Goal: Communication & Community: Participate in discussion

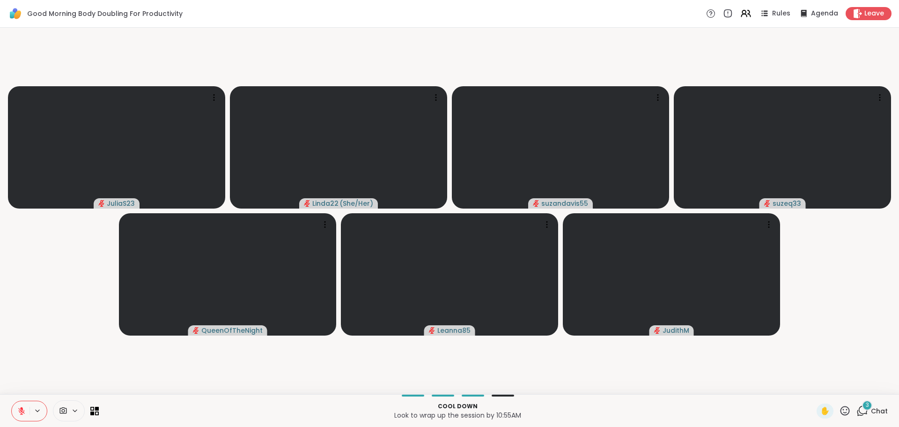
click at [857, 410] on icon at bounding box center [863, 411] width 12 height 12
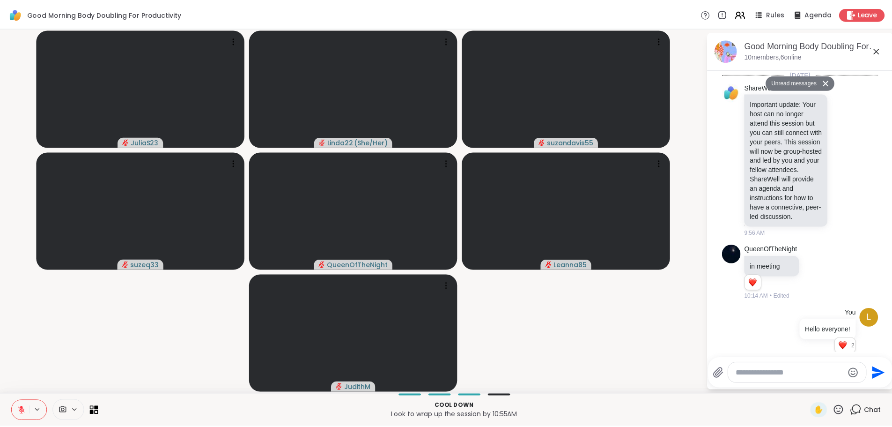
scroll to position [576, 0]
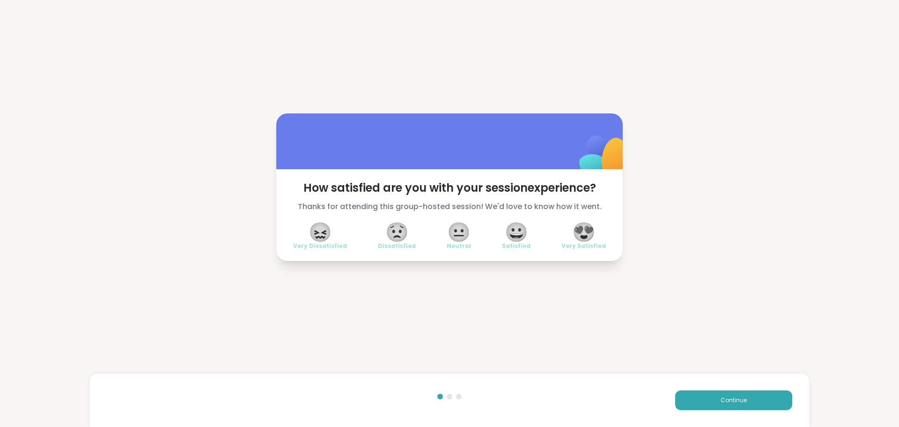
click at [589, 234] on span "😍" at bounding box center [583, 231] width 23 height 17
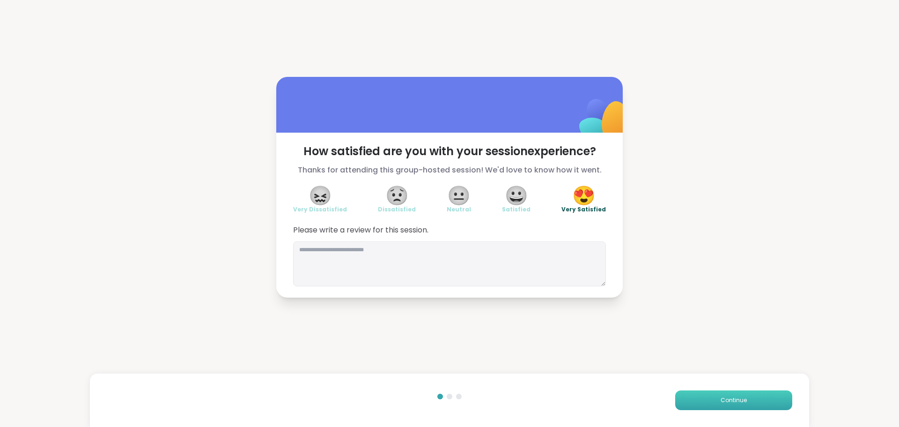
click at [722, 399] on span "Continue" at bounding box center [734, 400] width 26 height 8
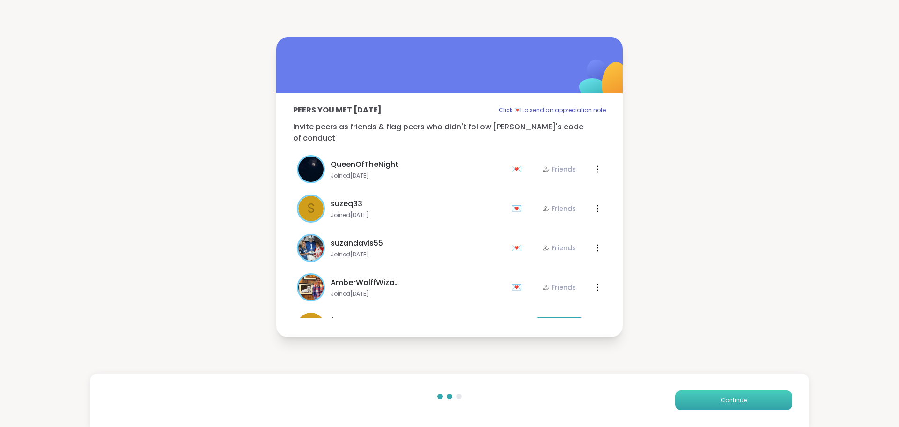
click at [721, 400] on span "Continue" at bounding box center [734, 400] width 26 height 8
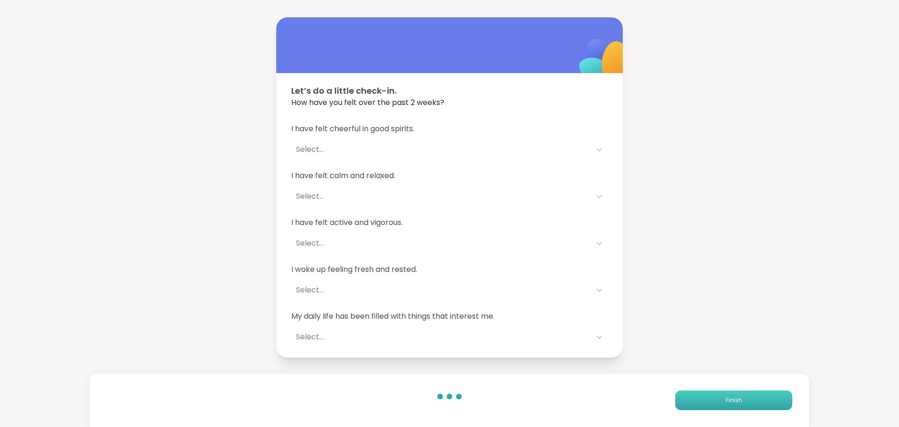
click at [720, 391] on button "Finish" at bounding box center [733, 400] width 117 height 20
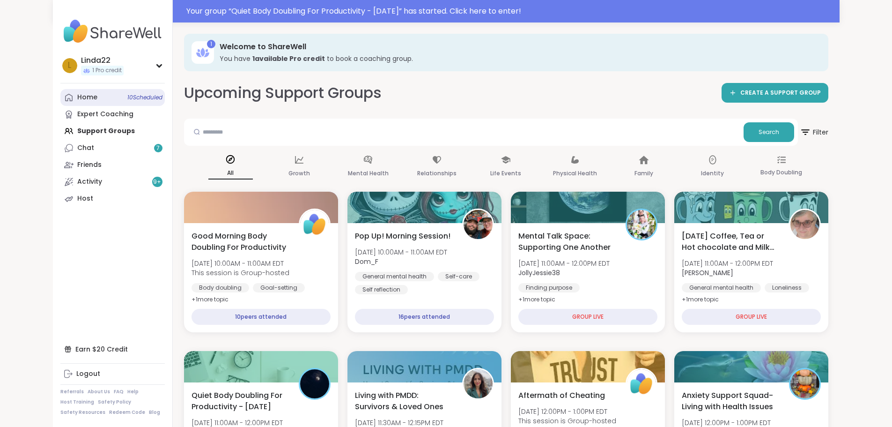
click at [109, 98] on link "Home 10 Scheduled" at bounding box center [112, 97] width 104 height 17
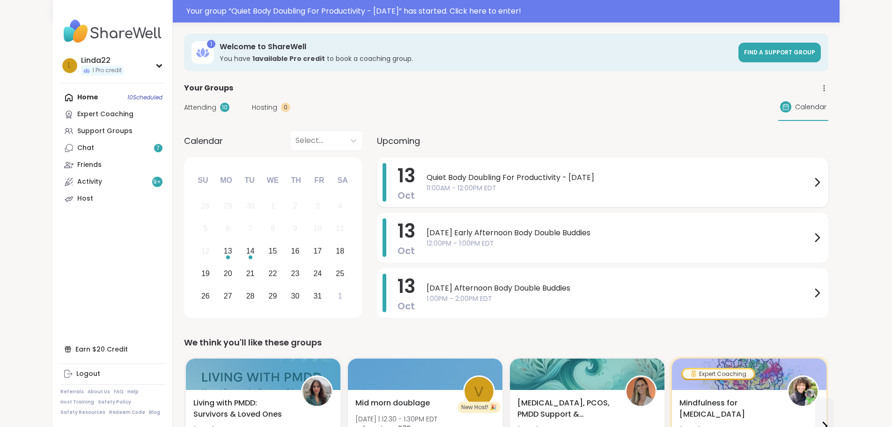
click at [454, 187] on span "11:00AM - 12:00PM EDT" at bounding box center [619, 188] width 385 height 10
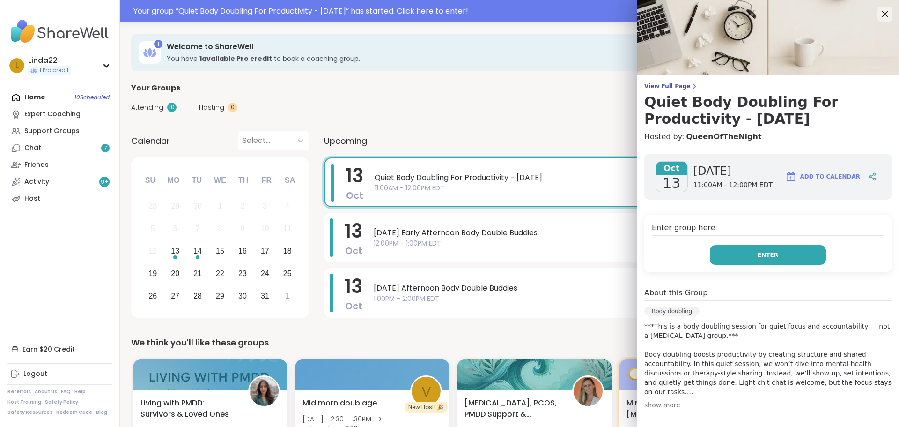
click at [727, 256] on button "Enter" at bounding box center [768, 255] width 116 height 20
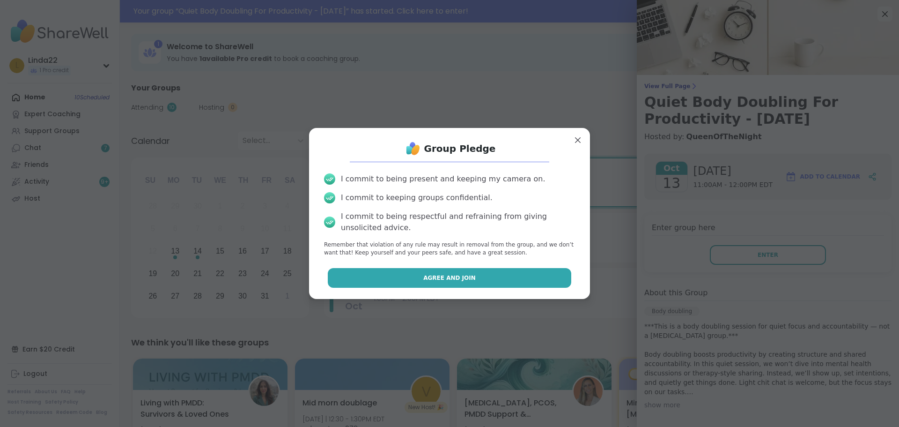
click at [522, 275] on button "Agree and Join" at bounding box center [450, 278] width 244 height 20
click at [522, 275] on div "Monday Afternoon Body Double Buddies 1:00PM - 2:00PM EDT" at bounding box center [628, 293] width 509 height 38
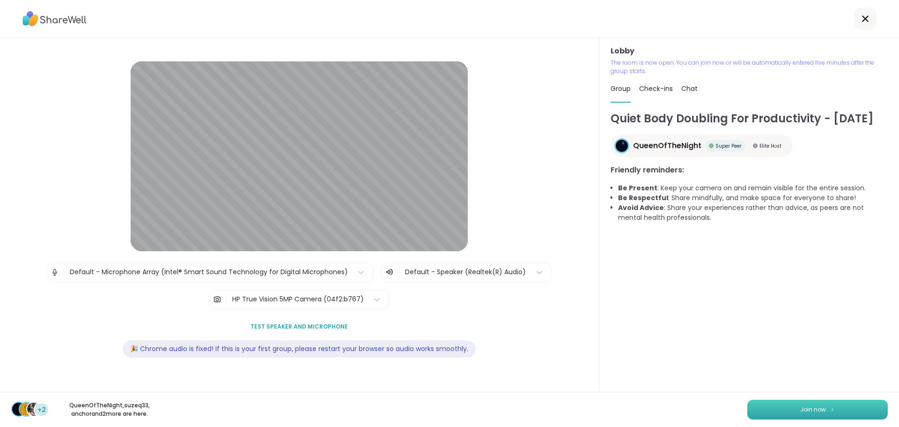
click at [791, 411] on button "Join now" at bounding box center [818, 410] width 141 height 20
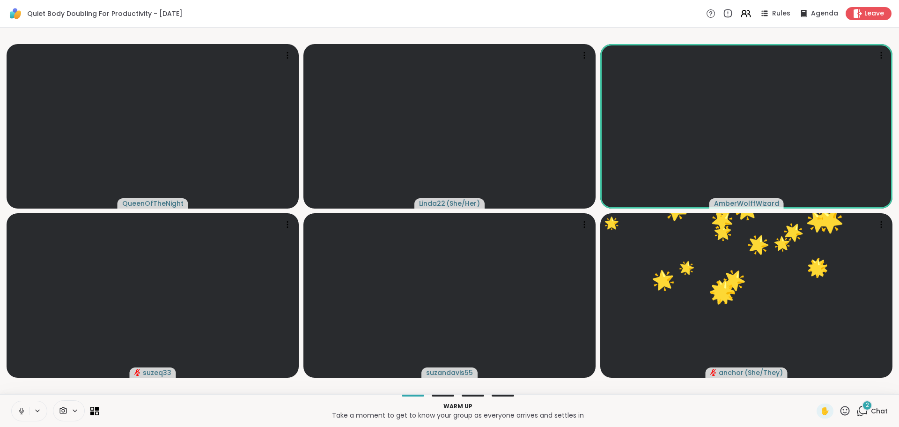
click at [21, 412] on icon at bounding box center [21, 411] width 8 height 8
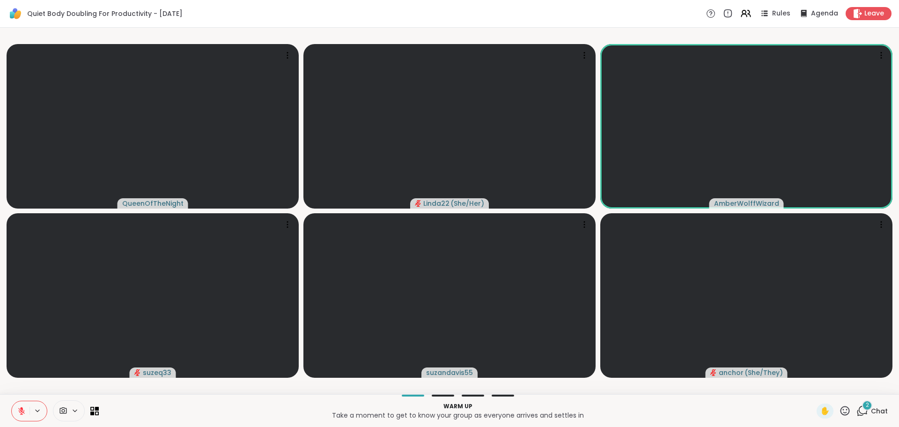
click at [866, 405] on span "2" at bounding box center [867, 405] width 3 height 8
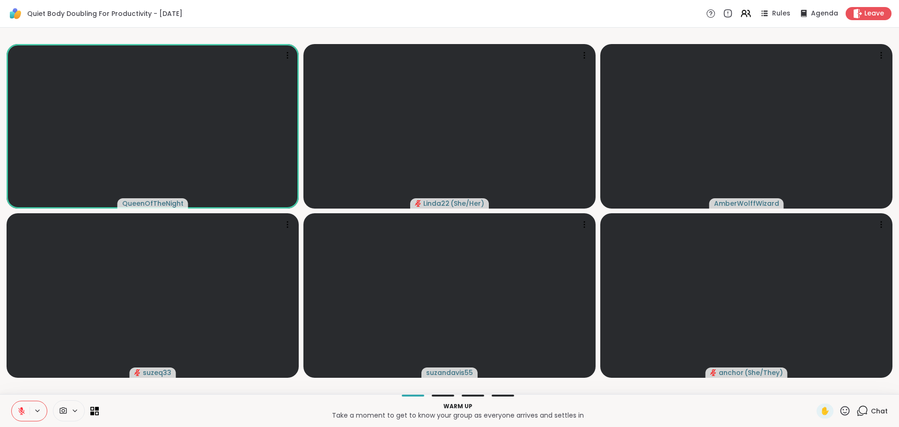
click at [862, 405] on icon at bounding box center [863, 411] width 12 height 12
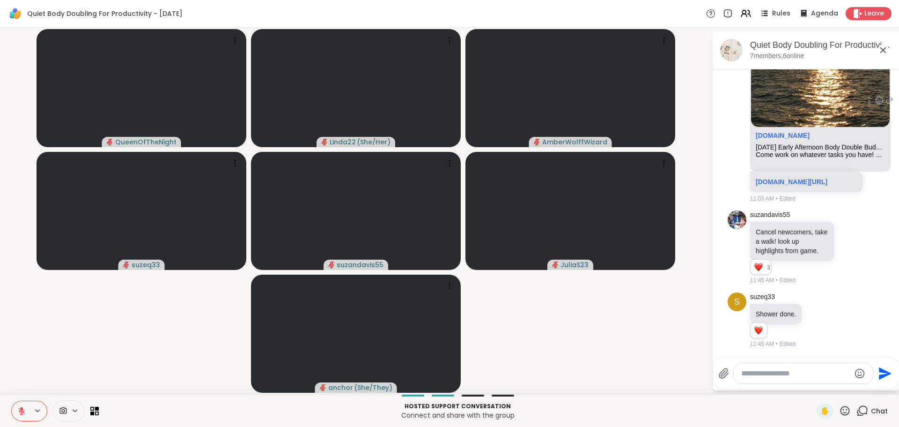
scroll to position [1196, 0]
click at [795, 178] on link "[DOMAIN_NAME][URL]" at bounding box center [792, 181] width 72 height 7
click at [589, 363] on video-player-container "QueenOfTheNight Linda22 ( She/Her ) AmberWolffWizard suzeq33 suzandavis55 Julia…" at bounding box center [356, 210] width 701 height 359
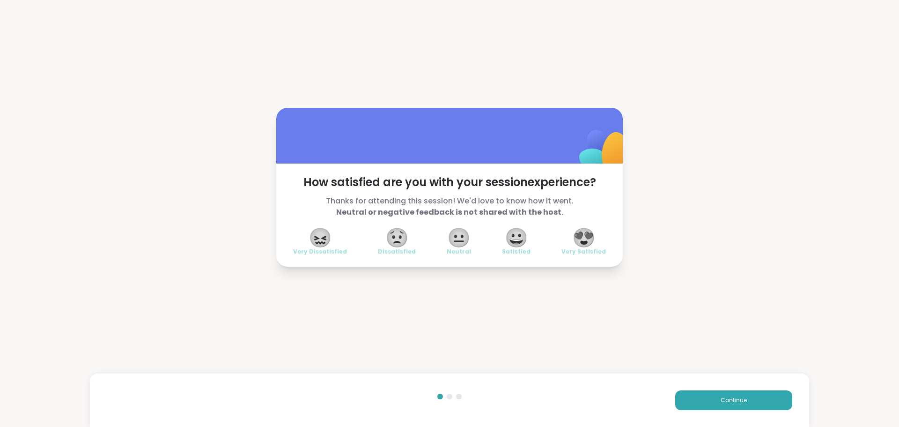
click at [584, 235] on span "😍" at bounding box center [583, 237] width 23 height 17
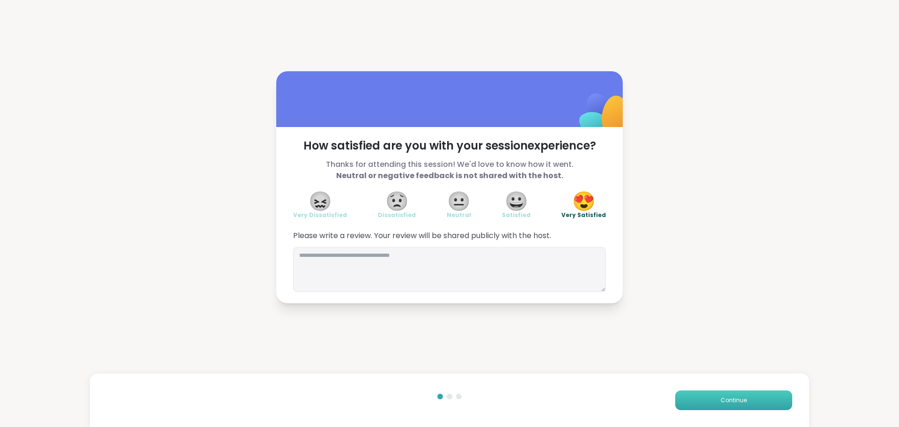
click at [703, 404] on button "Continue" at bounding box center [733, 400] width 117 height 20
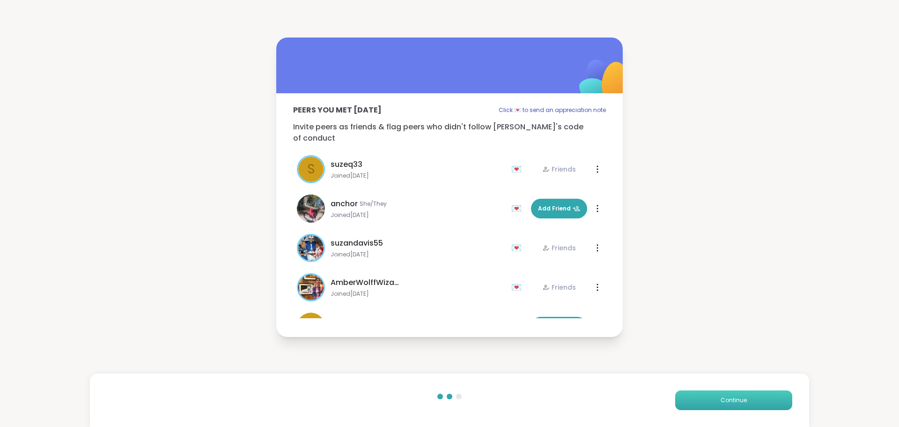
click at [703, 404] on button "Continue" at bounding box center [733, 400] width 117 height 20
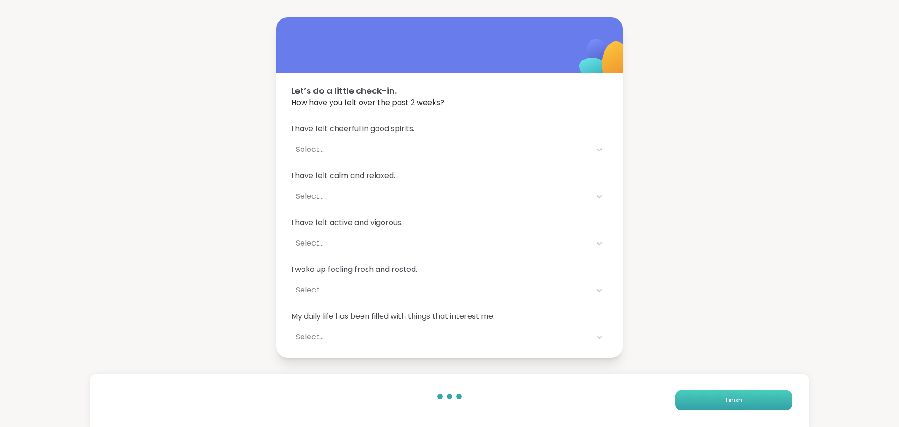
click at [703, 404] on button "Finish" at bounding box center [733, 400] width 117 height 20
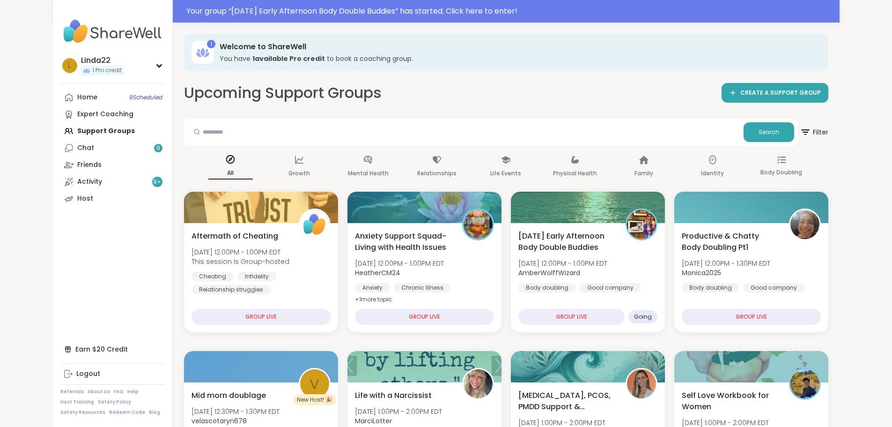
click at [90, 102] on link "Home 9 Scheduled" at bounding box center [112, 97] width 104 height 17
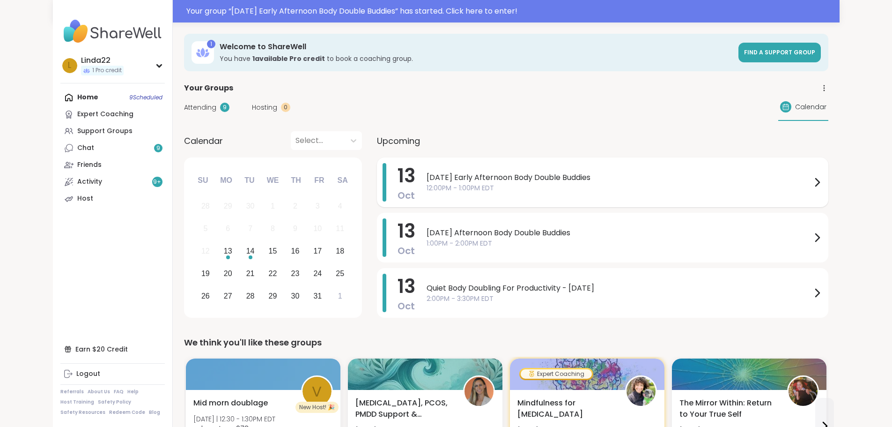
click at [427, 197] on div "Monday Early Afternoon Body Double Buddies 12:00PM - 1:00PM EDT" at bounding box center [625, 182] width 396 height 38
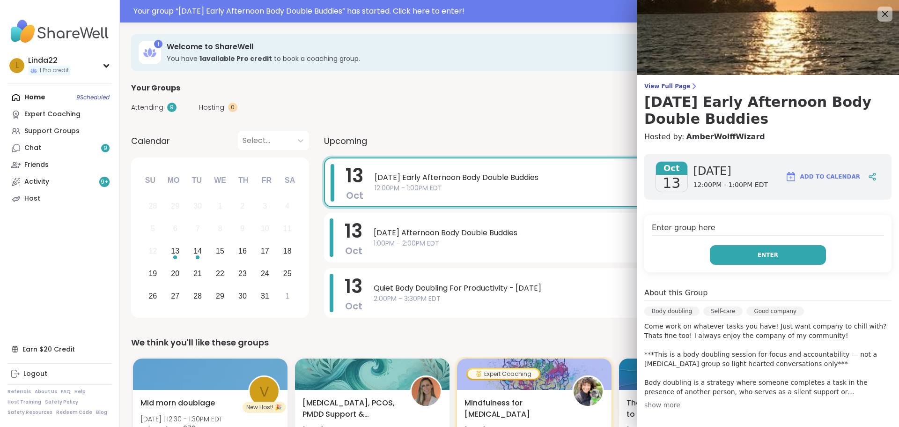
click at [710, 247] on button "Enter" at bounding box center [768, 255] width 116 height 20
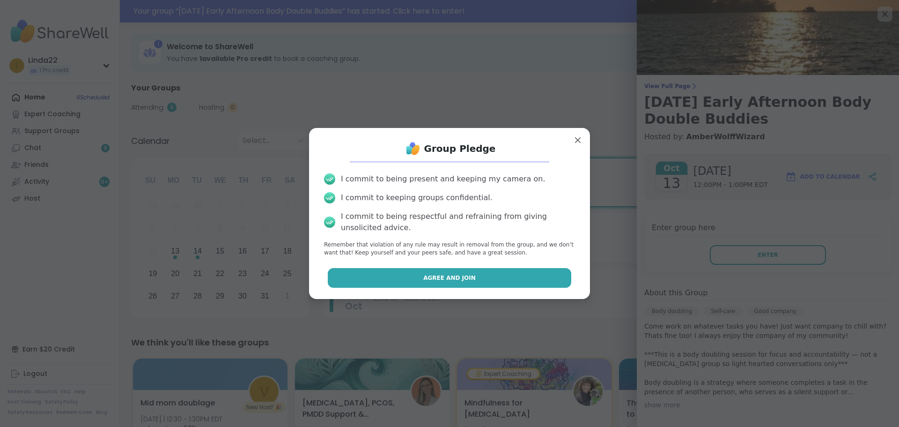
click at [539, 281] on button "Agree and Join" at bounding box center [450, 278] width 244 height 20
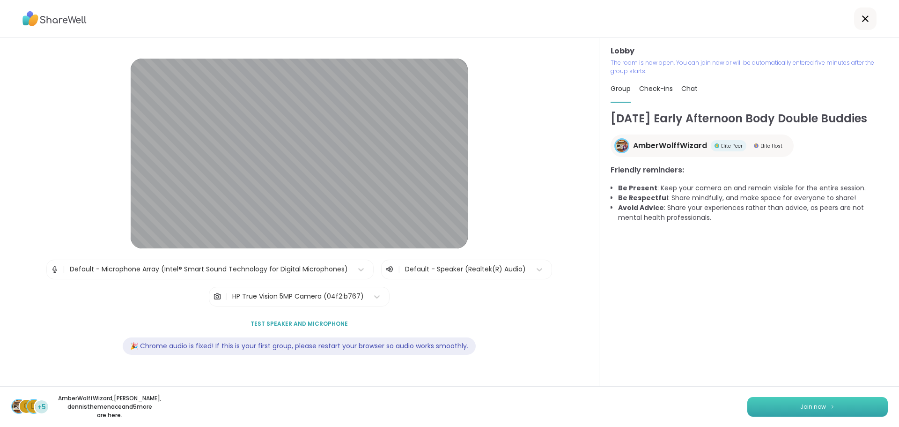
click at [751, 409] on button "Join now" at bounding box center [818, 407] width 141 height 20
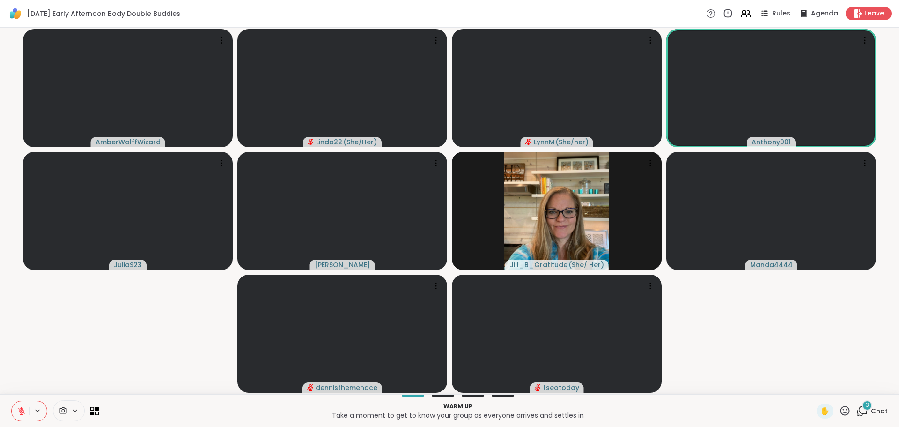
click at [864, 404] on div "3" at bounding box center [867, 405] width 10 height 10
click at [864, 404] on div "Chat" at bounding box center [872, 410] width 31 height 15
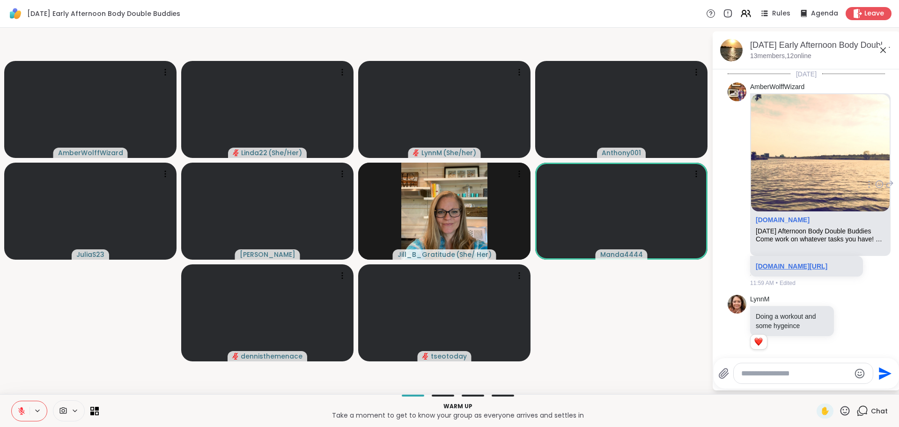
click at [777, 270] on link "[DOMAIN_NAME][URL]" at bounding box center [792, 265] width 72 height 7
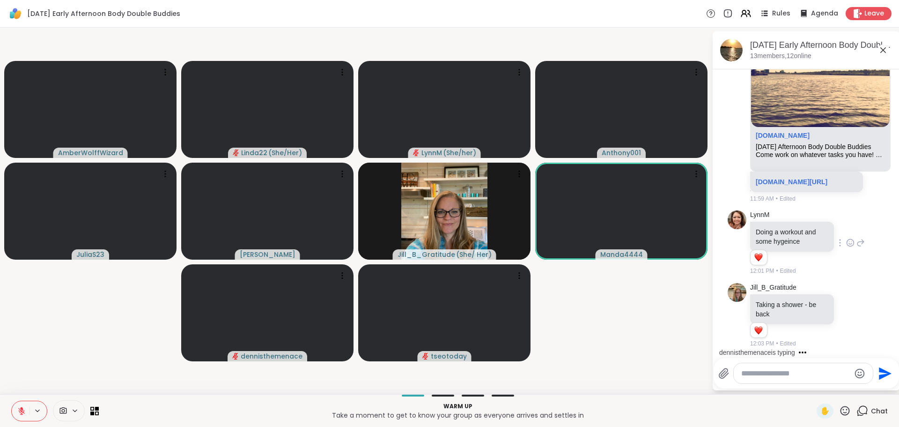
click at [847, 246] on icon at bounding box center [850, 242] width 7 height 7
click at [841, 233] on button "Select Reaction: Heart" at bounding box center [850, 227] width 19 height 19
click at [847, 313] on icon at bounding box center [850, 314] width 7 height 7
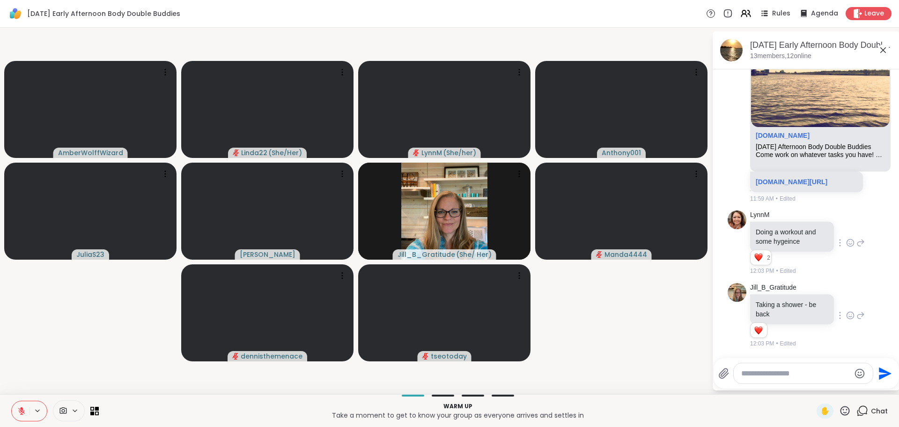
click at [846, 313] on icon at bounding box center [850, 315] width 8 height 9
click at [846, 302] on div "Select Reaction: Heart" at bounding box center [850, 300] width 8 height 8
click at [808, 374] on textarea "Type your message" at bounding box center [796, 373] width 109 height 9
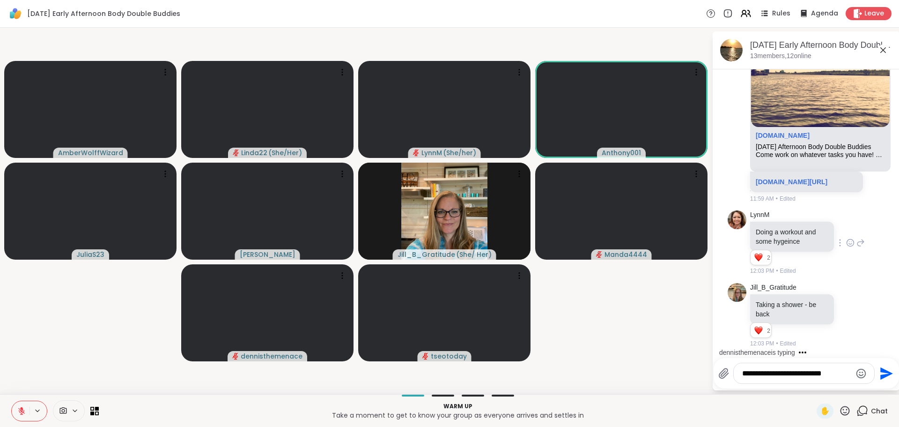
type textarea "**********"
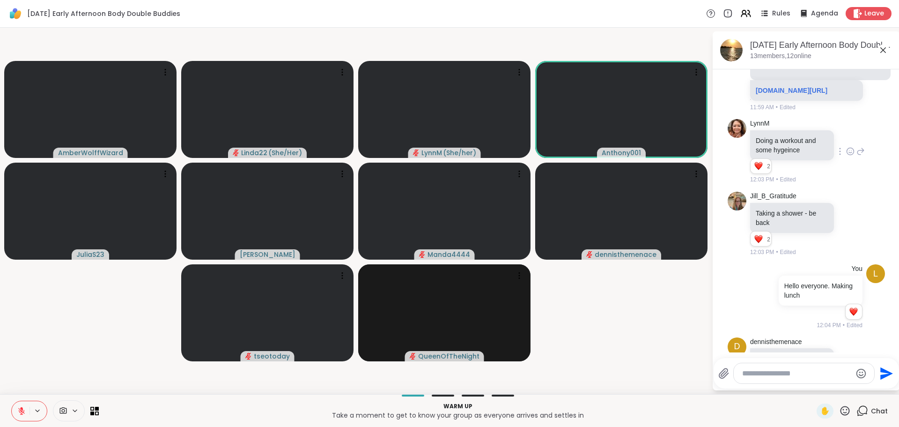
scroll to position [244, 0]
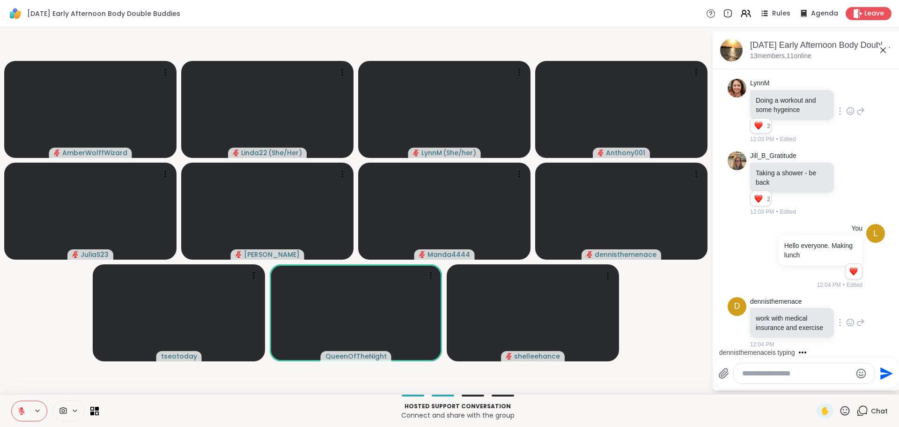
click at [846, 318] on icon at bounding box center [850, 322] width 8 height 9
click at [846, 303] on div "Select Reaction: Heart" at bounding box center [850, 307] width 8 height 8
click at [841, 301] on div "dennisthemenace work with medical insurance and exercise 12:04 PM" at bounding box center [807, 323] width 115 height 52
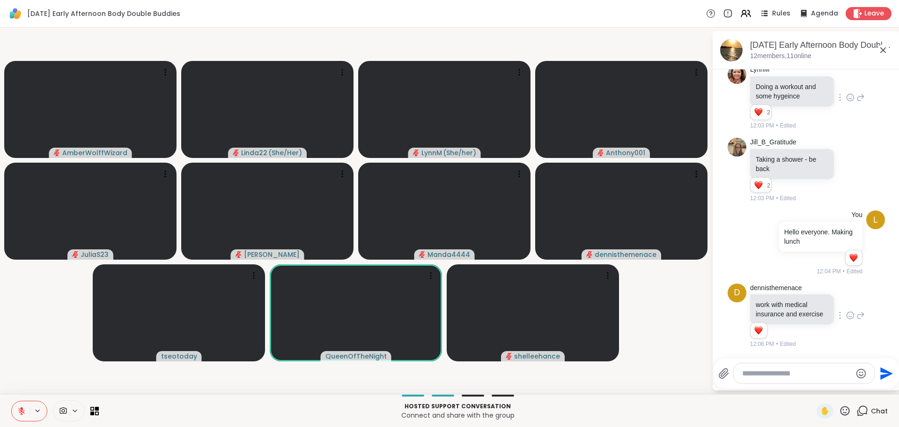
click at [690, 317] on video-player-container "AmberWolffWizard Linda22 ( She/Her ) LynnM ( She/her ) Anthony001 JuliaS23 Cynd…" at bounding box center [356, 210] width 701 height 359
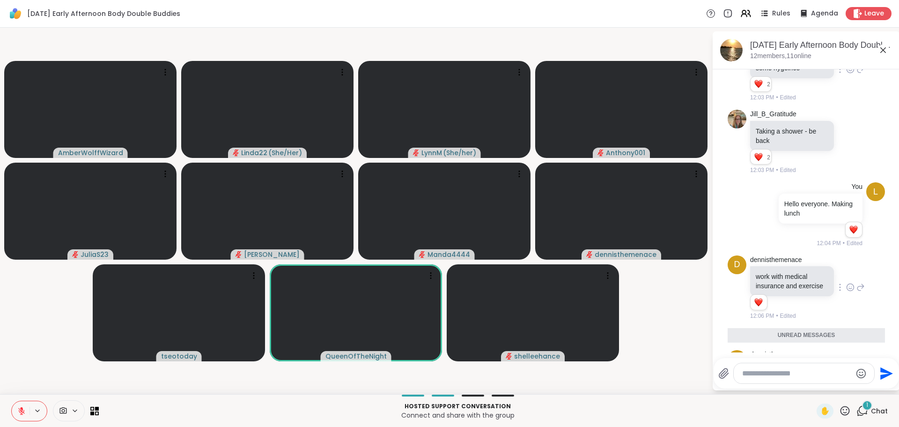
scroll to position [326, 0]
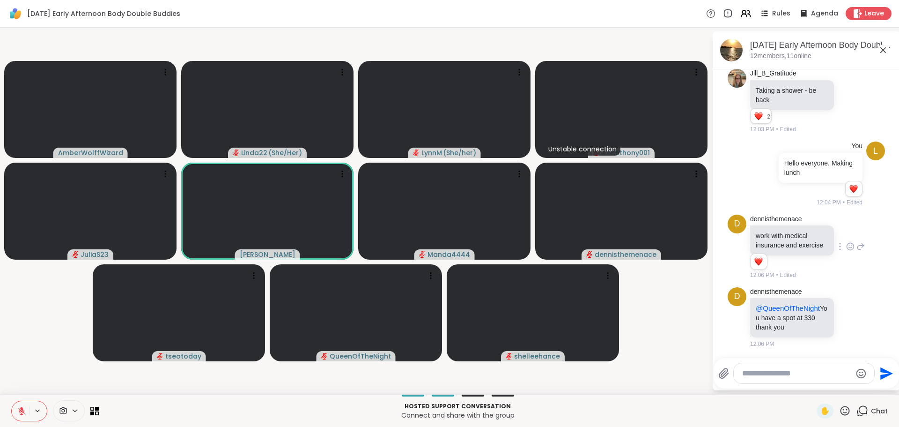
click at [659, 324] on video-player-container "AmberWolffWizard Linda22 ( She/Her ) LynnM ( She/her ) Unstable connection Anth…" at bounding box center [356, 210] width 701 height 359
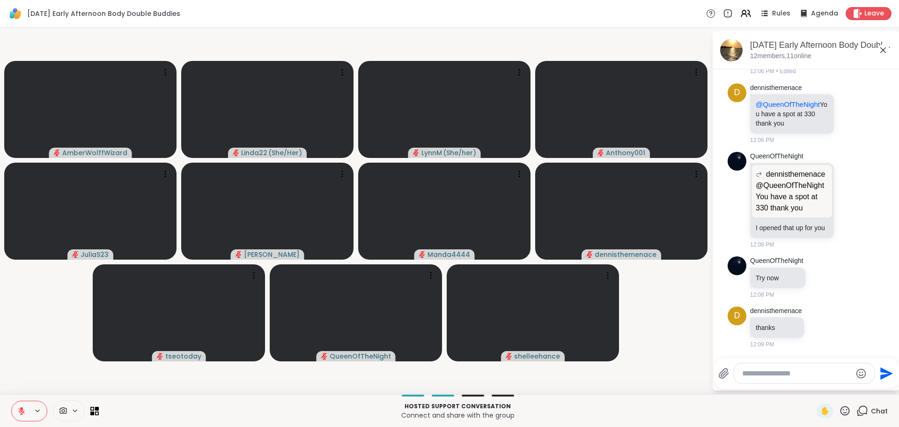
scroll to position [540, 0]
click at [692, 355] on video-player-container "AmberWolffWizard Linda22 ( She/Her ) LynnM ( She/her ) Anthony001 JuliaS23 Cynd…" at bounding box center [356, 210] width 701 height 359
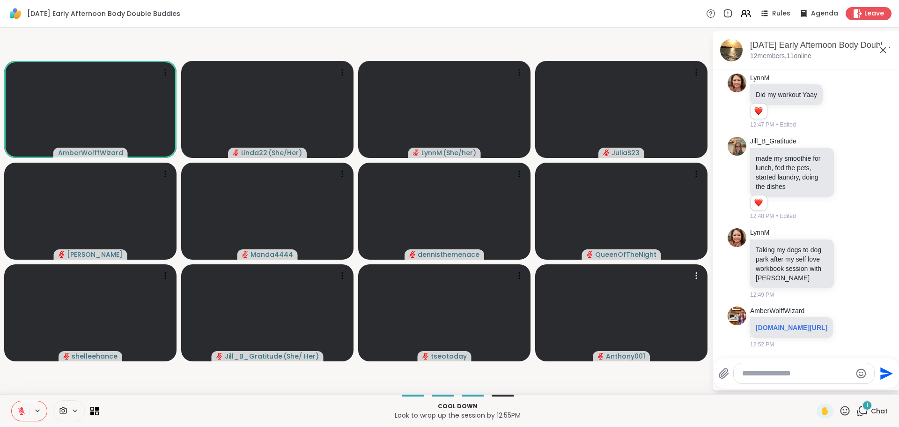
scroll to position [1591, 0]
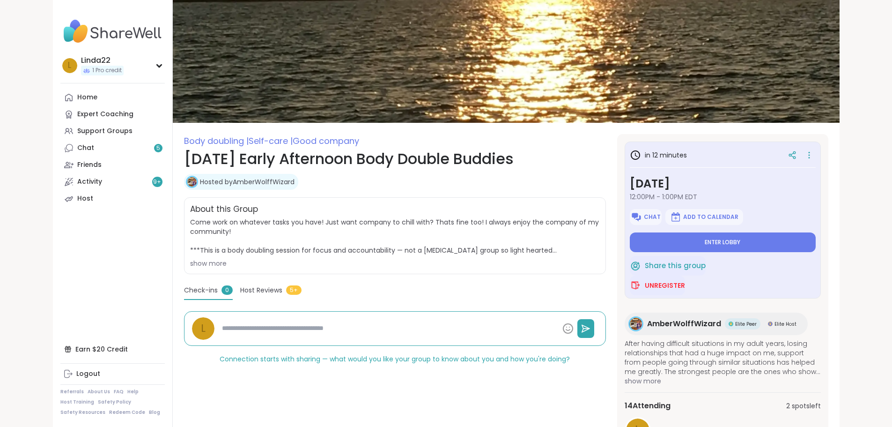
type textarea "*"
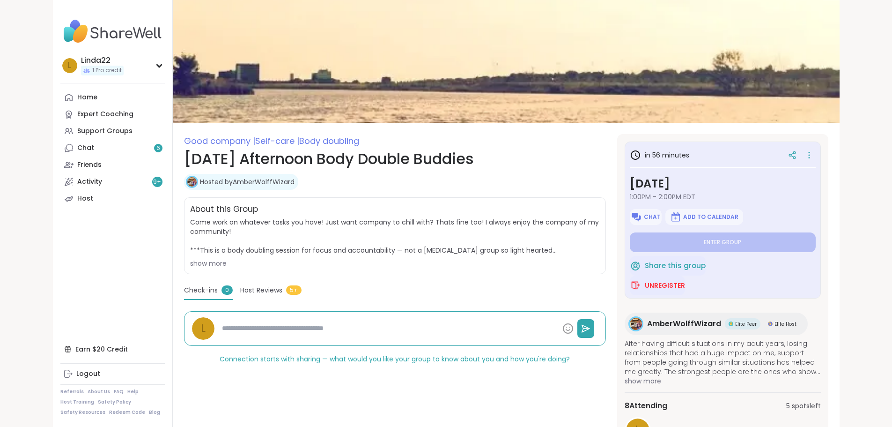
type textarea "*"
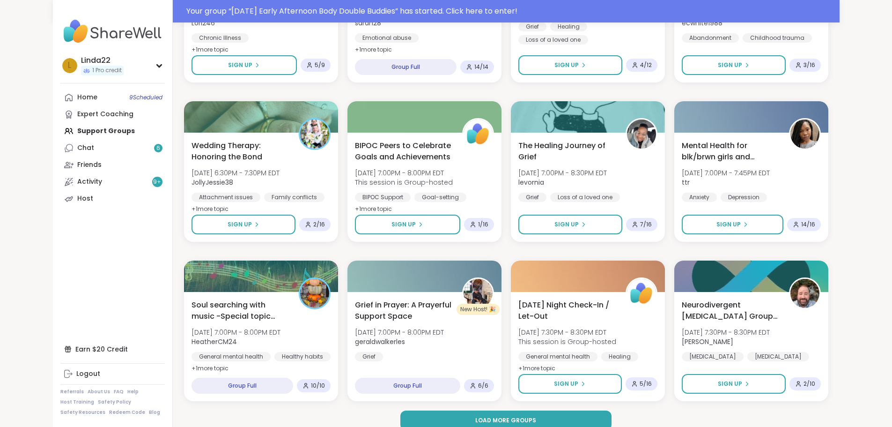
scroll to position [1218, 0]
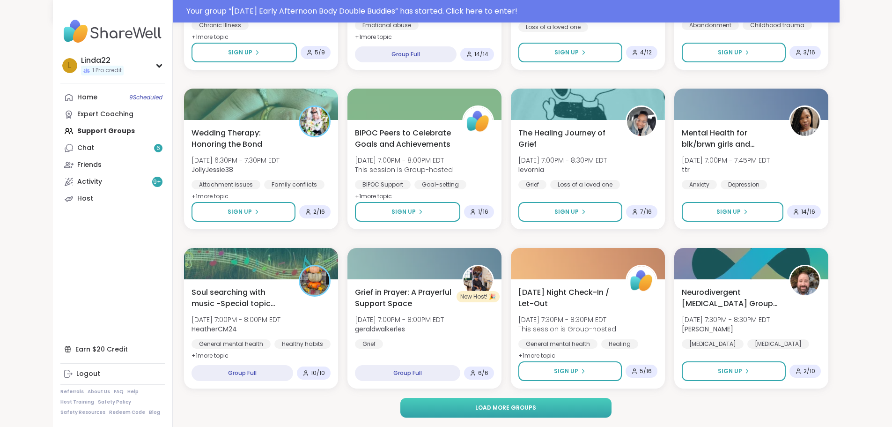
click at [428, 402] on button "Load more groups" at bounding box center [505, 408] width 211 height 20
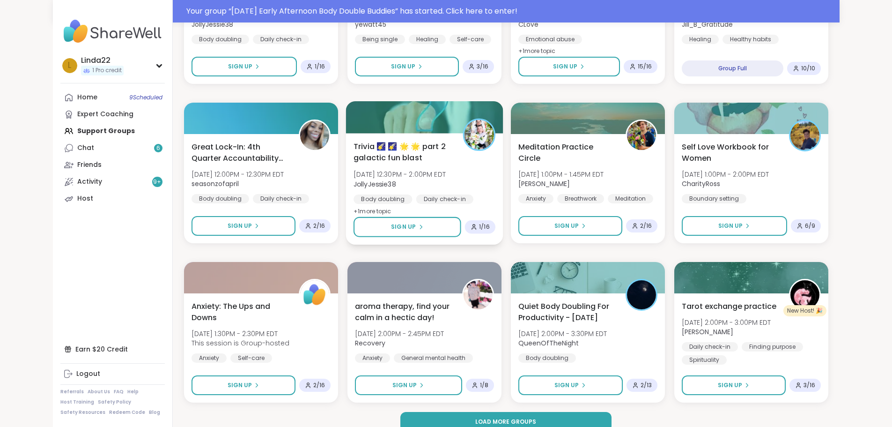
scroll to position [2651, 0]
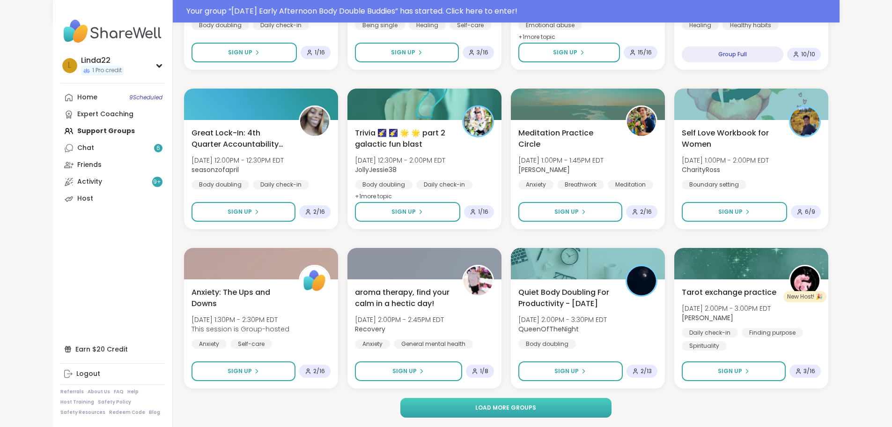
click at [460, 414] on button "Load more groups" at bounding box center [505, 408] width 211 height 20
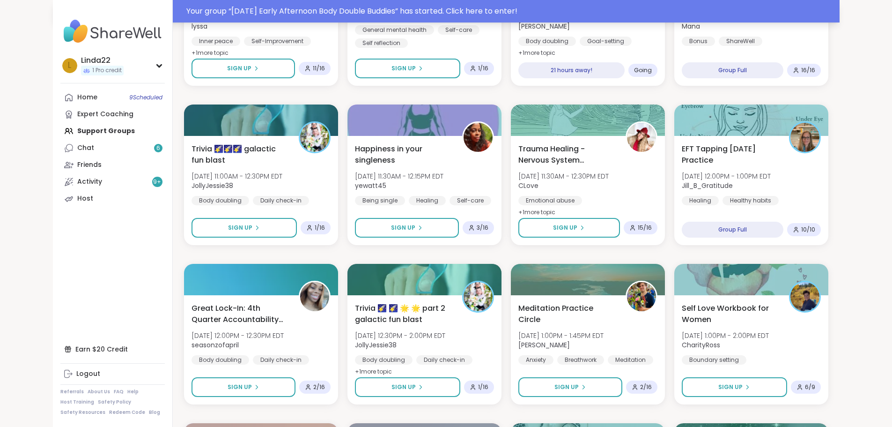
scroll to position [2417, 0]
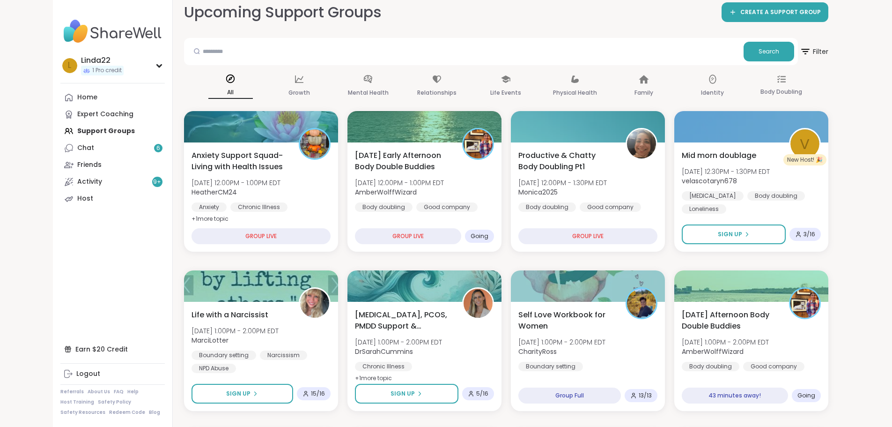
scroll to position [32, 0]
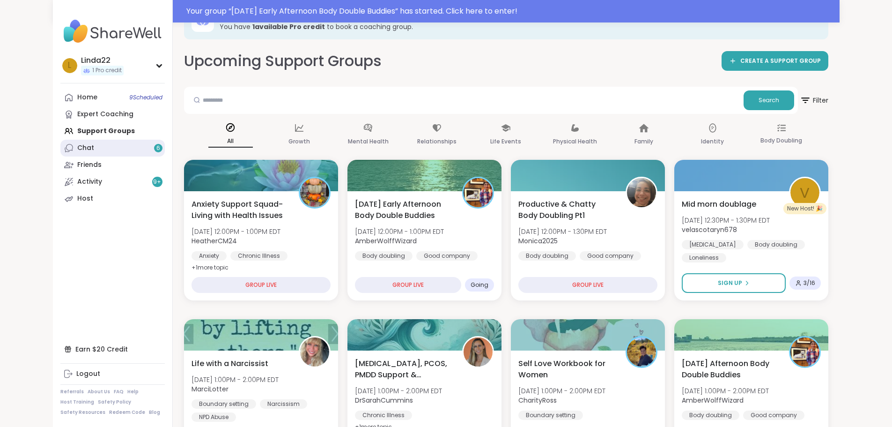
click at [85, 149] on link "Chat 6" at bounding box center [112, 148] width 104 height 17
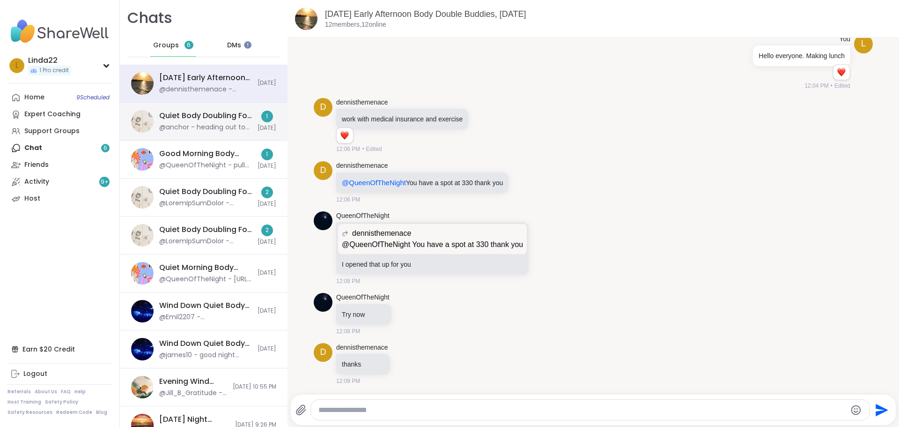
click at [184, 123] on div "@anchor - heading out to workout. thank you for hosting @QueenOfTheNight" at bounding box center [205, 127] width 93 height 9
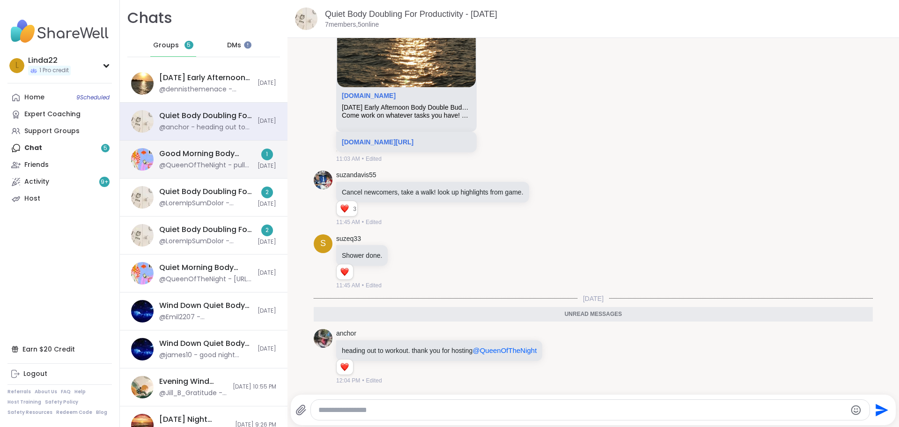
click at [213, 163] on div "@QueenOfTheNight - pull birthday. report. - done" at bounding box center [205, 165] width 93 height 9
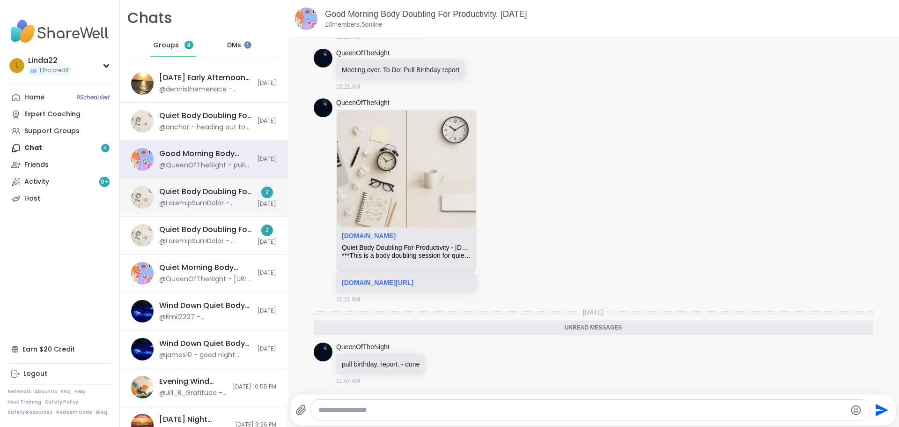
click at [212, 186] on div "Quiet Body Doubling For Productivity - [DATE]" at bounding box center [205, 191] width 93 height 10
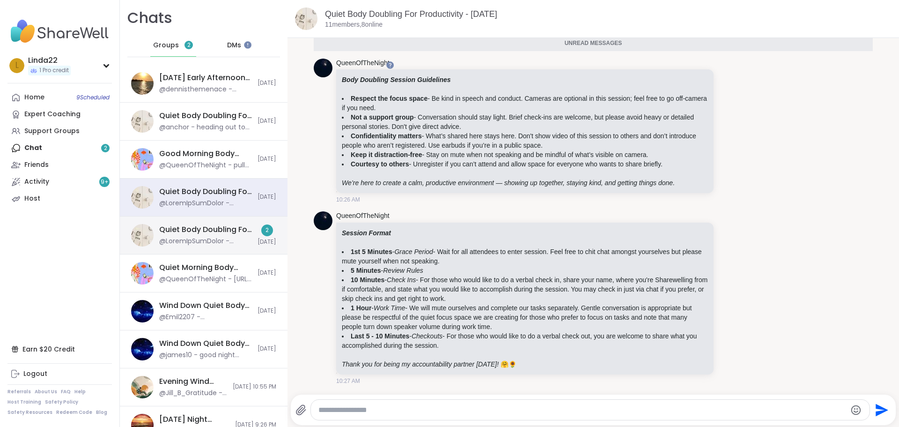
click at [228, 238] on div at bounding box center [205, 241] width 93 height 9
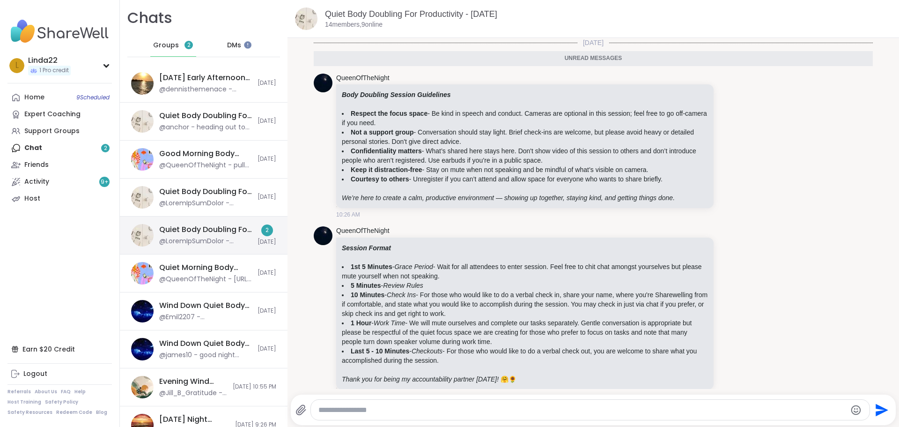
scroll to position [15, 0]
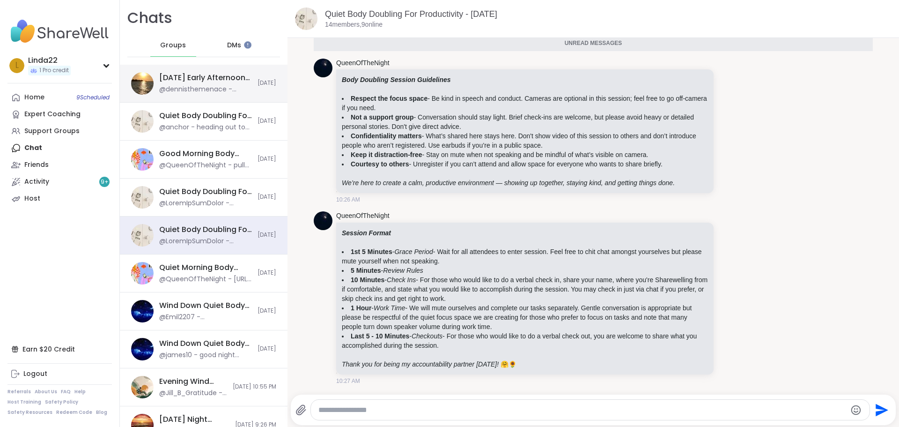
click at [203, 89] on div "@dennisthemenace - thanks" at bounding box center [205, 89] width 93 height 9
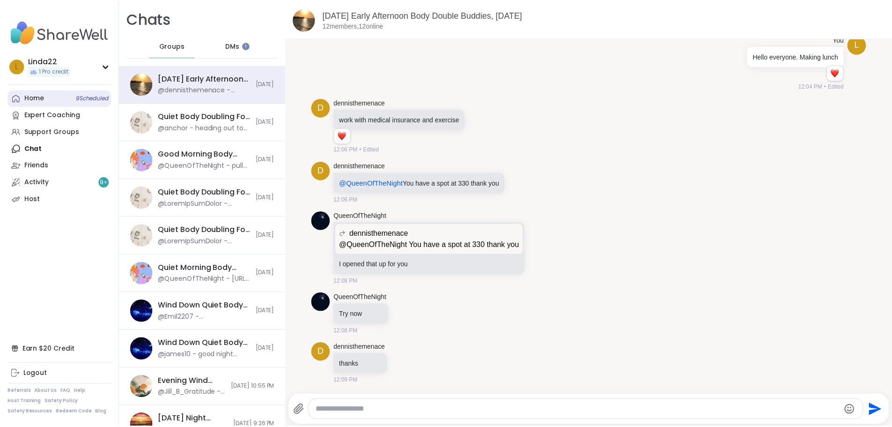
scroll to position [0, 0]
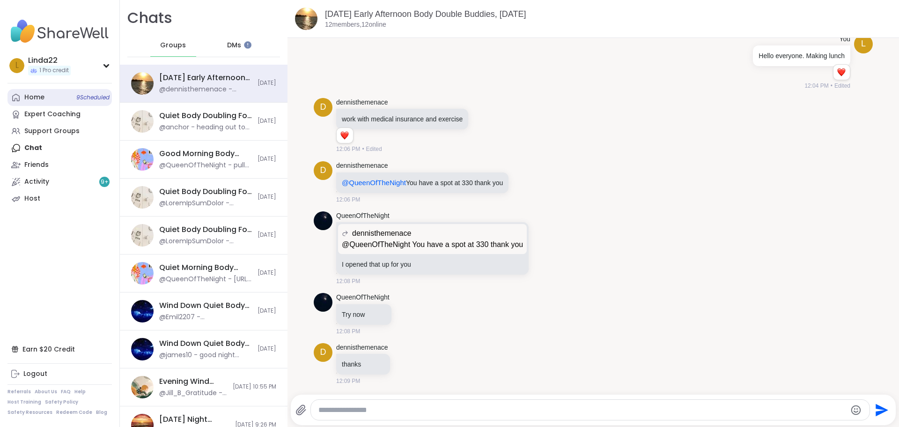
click at [69, 103] on link "Home 9 Scheduled" at bounding box center [59, 97] width 104 height 17
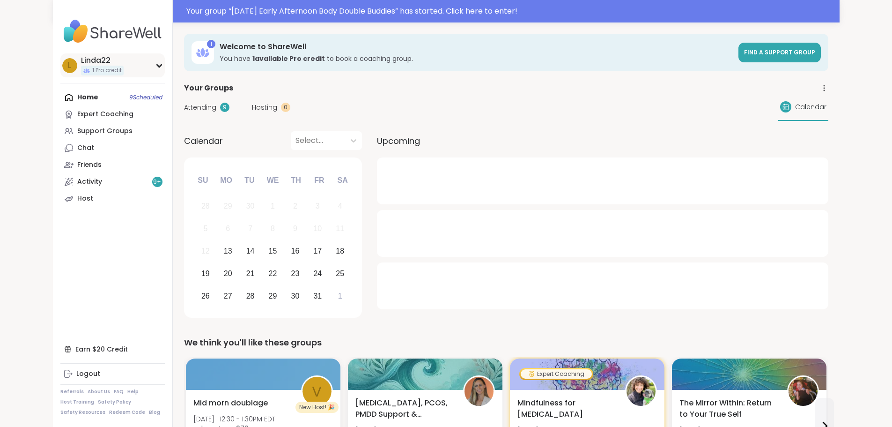
click at [78, 67] on div "L Linda22 1 Pro credit" at bounding box center [112, 65] width 104 height 24
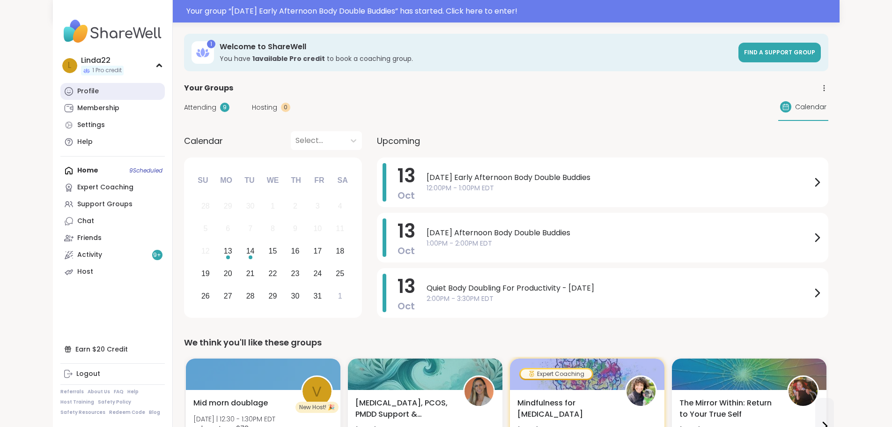
click at [69, 89] on link "Profile" at bounding box center [112, 91] width 104 height 17
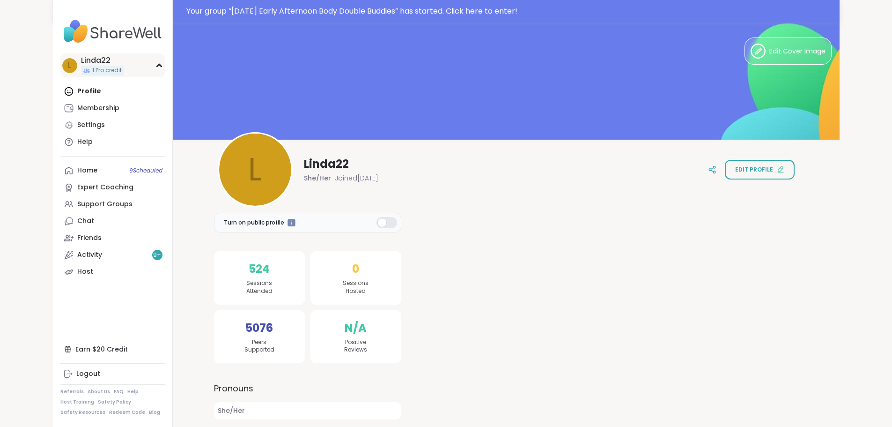
click at [74, 67] on div "L Linda22 1 Pro credit" at bounding box center [112, 65] width 104 height 24
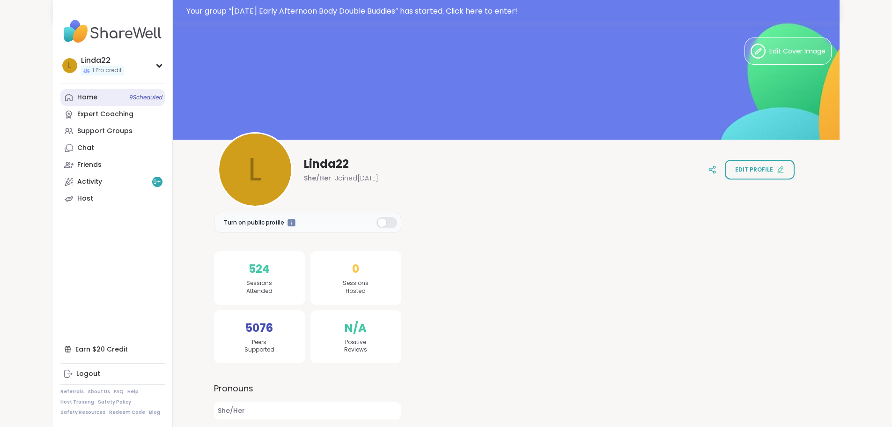
click at [68, 101] on link "Home 9 Scheduled" at bounding box center [112, 97] width 104 height 17
